Goal: Find specific page/section: Find specific page/section

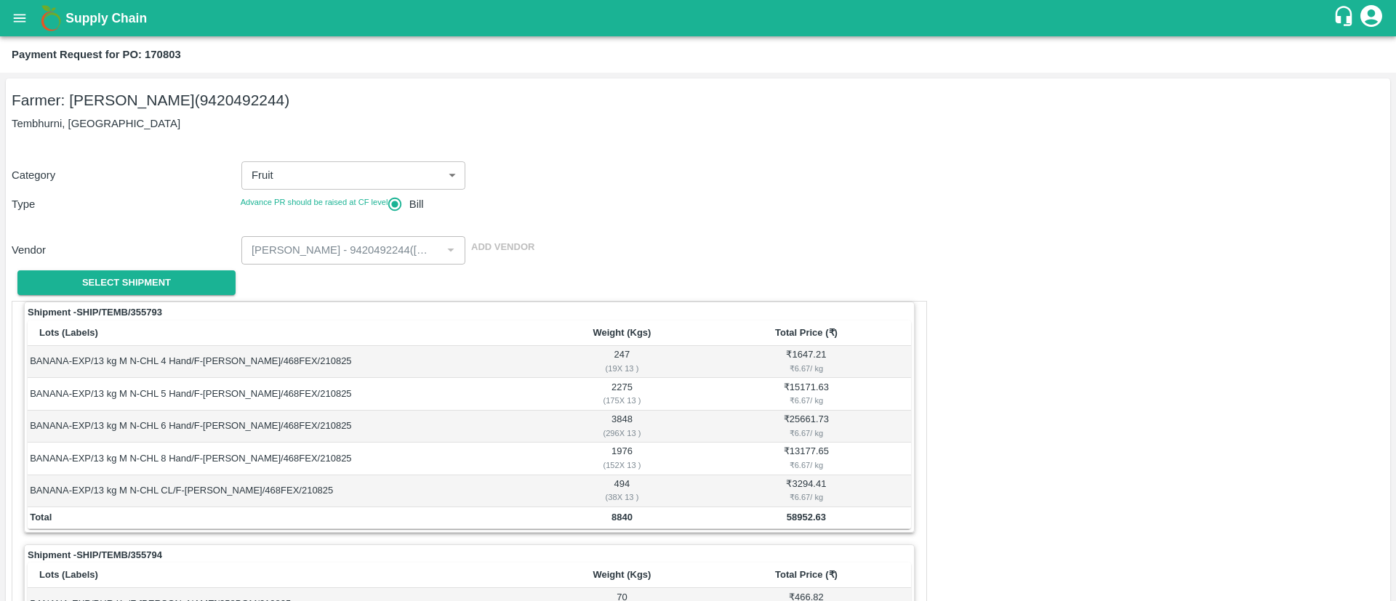
scroll to position [316, 0]
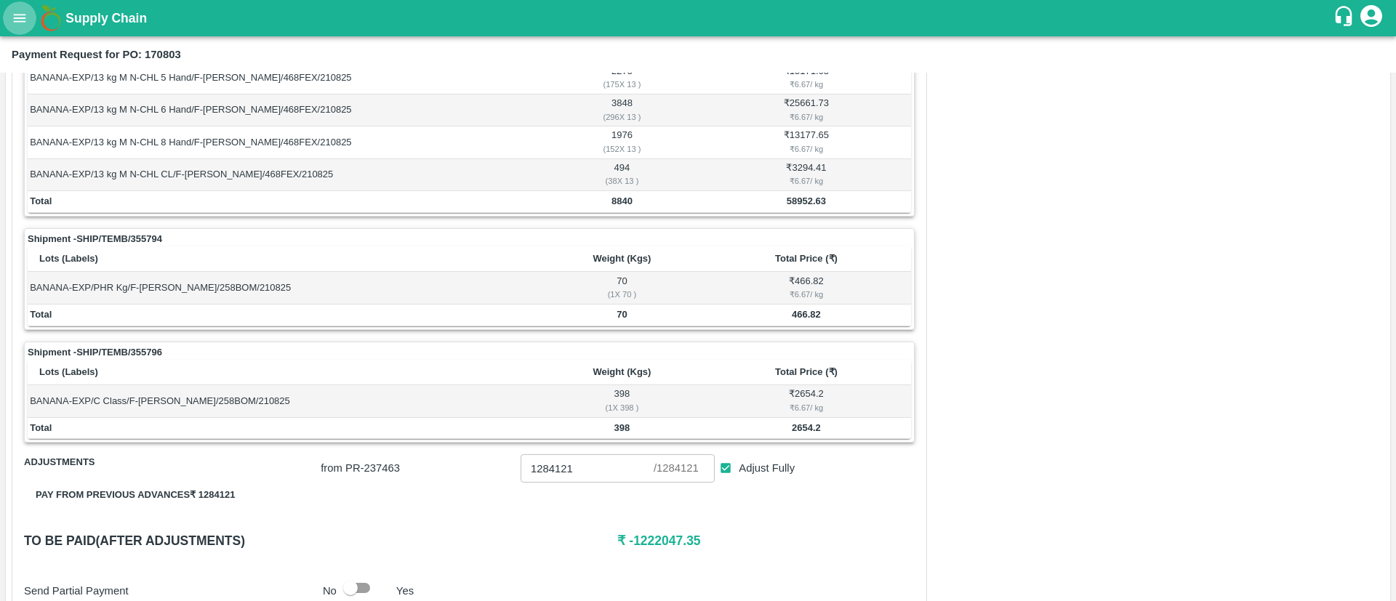
click at [19, 15] on icon "open drawer" at bounding box center [20, 18] width 12 height 8
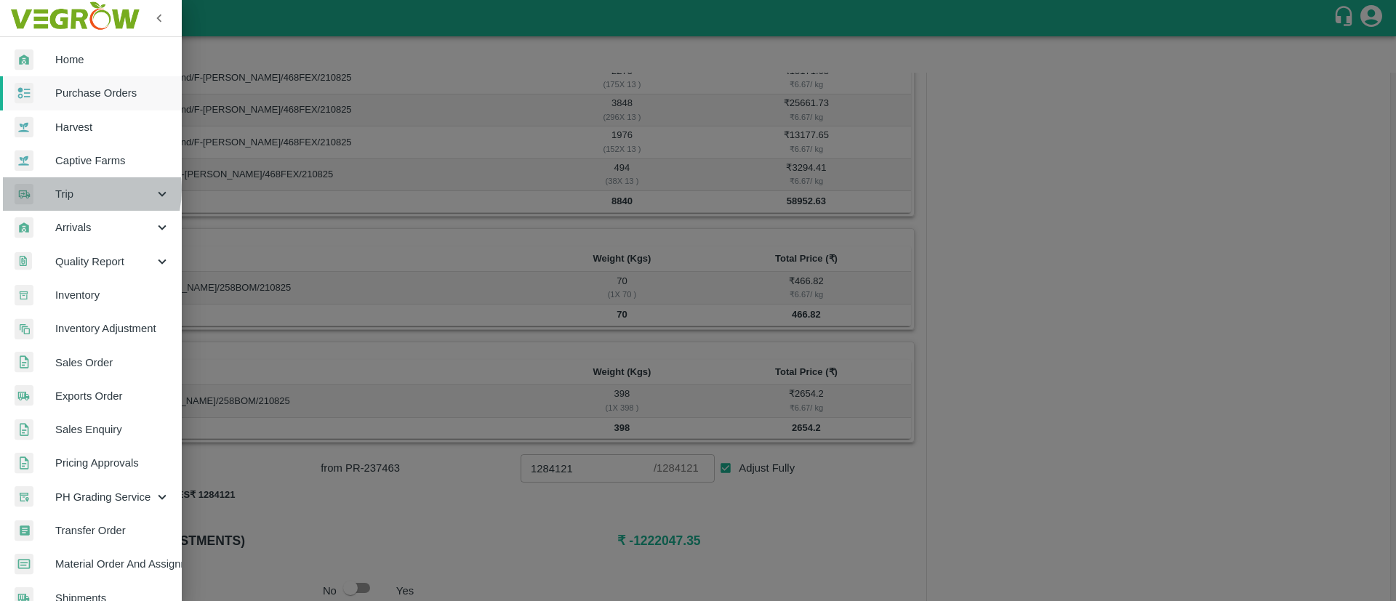
click at [75, 190] on span "Trip" at bounding box center [104, 194] width 99 height 16
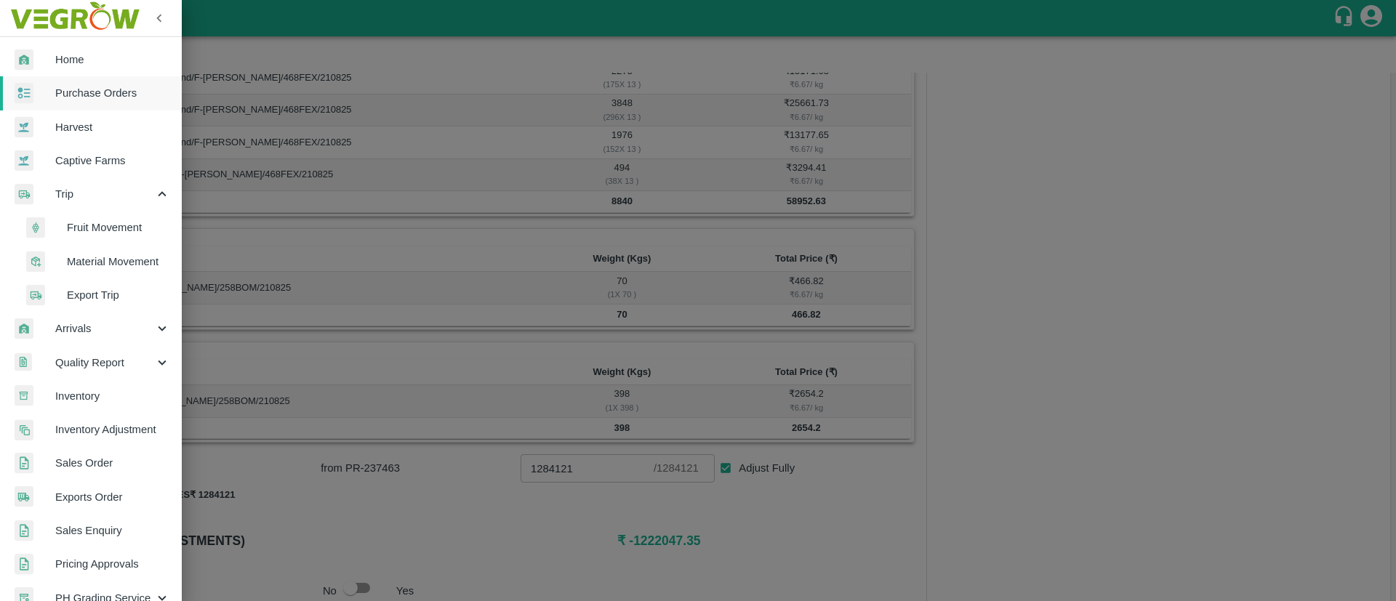
click at [116, 229] on span "Fruit Movement" at bounding box center [118, 228] width 103 height 16
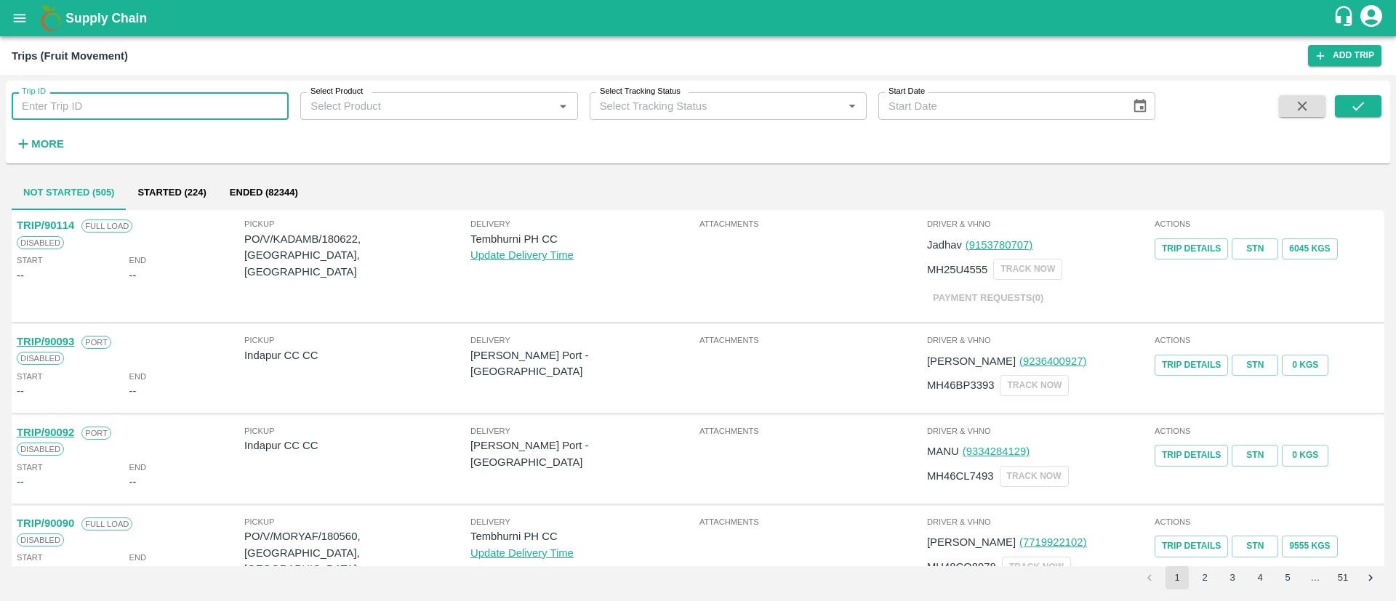
click at [95, 99] on input "Trip ID" at bounding box center [150, 106] width 277 height 28
paste input "73040"
type input "73040"
click at [1353, 104] on icon "submit" at bounding box center [1358, 106] width 16 height 16
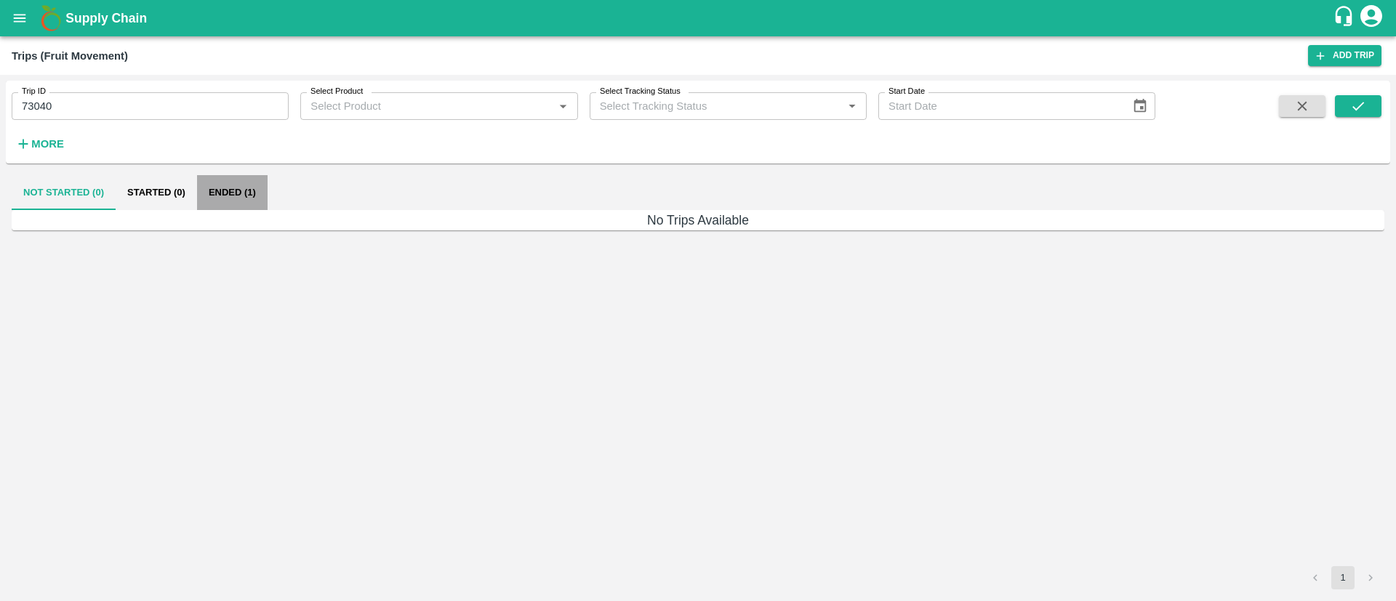
click at [231, 198] on button "Ended (1)" at bounding box center [232, 192] width 71 height 35
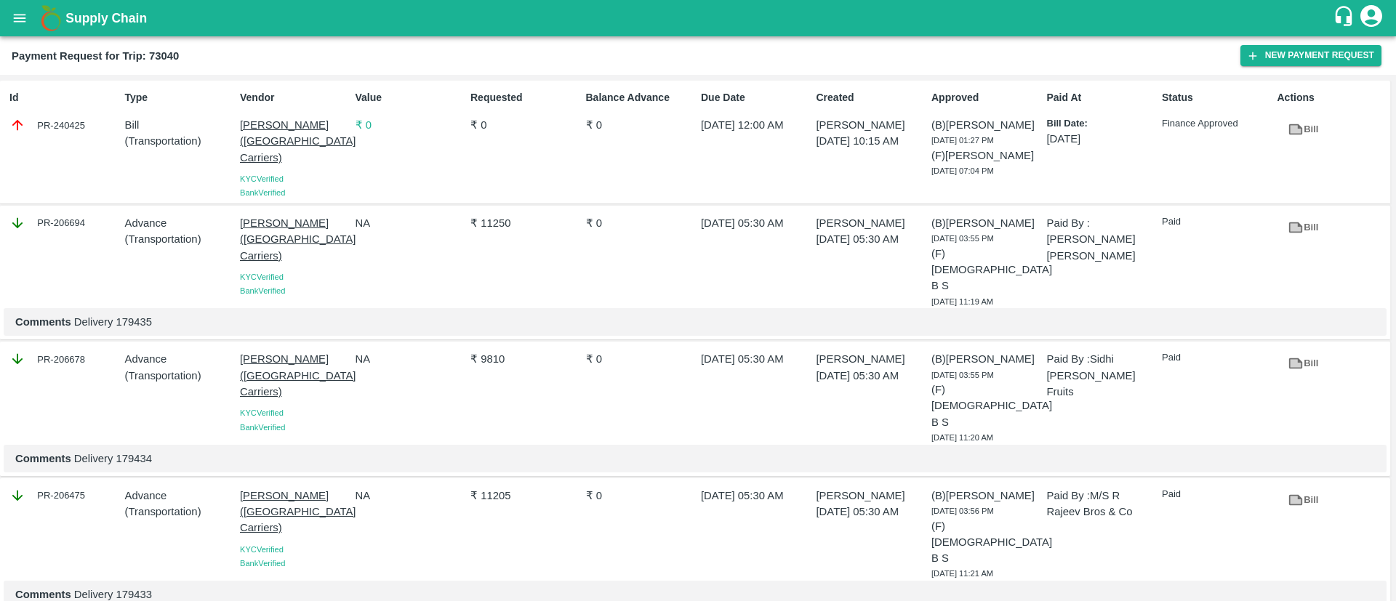
click at [164, 65] on div "Payment Request for Trip: 73040 New Payment Request" at bounding box center [698, 55] width 1396 height 39
copy b "73040"
click at [164, 65] on div "Payment Request for Trip: 73040 New Payment Request" at bounding box center [698, 55] width 1396 height 39
